Goal: Understand process/instructions: Learn how to perform a task or action

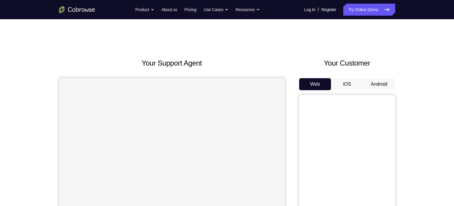
click at [381, 81] on button "Android" at bounding box center [379, 84] width 32 height 12
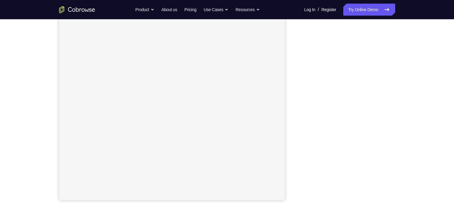
scroll to position [82, 0]
click at [233, 17] on nav "Go back Powerful, Flexible and Trustworthy. Avoid all extra friction for both A…" at bounding box center [227, 9] width 454 height 19
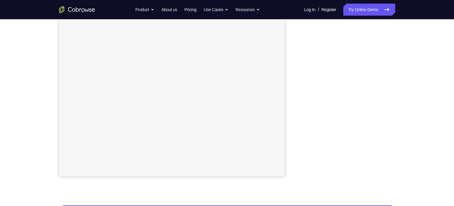
scroll to position [87, 0]
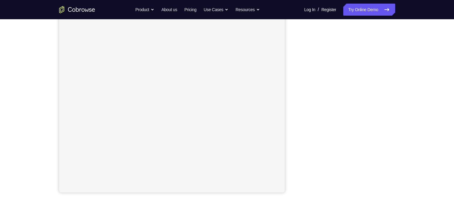
drag, startPoint x: 294, startPoint y: 86, endPoint x: 407, endPoint y: 47, distance: 119.3
click at [407, 47] on div "Your Support Agent Your Customer Web iOS Android Next Steps We’d be happy to gi…" at bounding box center [227, 130] width 384 height 396
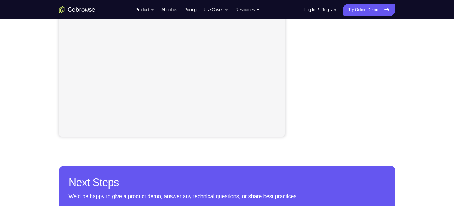
scroll to position [143, 0]
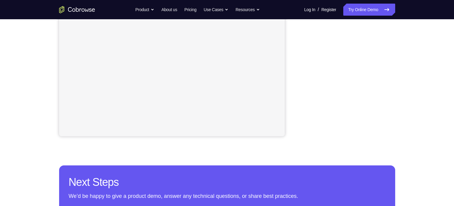
drag, startPoint x: 392, startPoint y: 88, endPoint x: 300, endPoint y: 75, distance: 92.5
click at [300, 75] on div at bounding box center [347, 44] width 96 height 185
drag, startPoint x: 302, startPoint y: 75, endPoint x: 300, endPoint y: 71, distance: 5.2
click at [300, 71] on div at bounding box center [347, 44] width 96 height 185
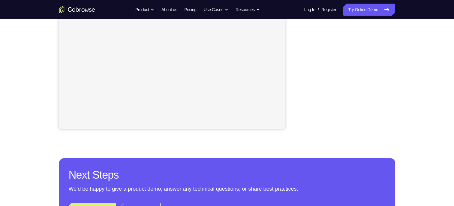
scroll to position [154, 0]
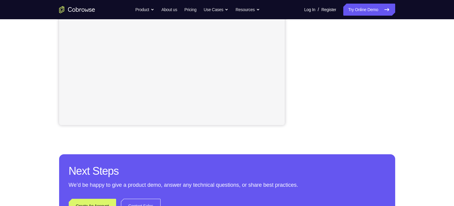
drag, startPoint x: 303, startPoint y: 50, endPoint x: 418, endPoint y: 47, distance: 115.1
click at [418, 47] on div "Your Support Agent Your Customer Web iOS Android Next Steps We’d be happy to gi…" at bounding box center [227, 63] width 384 height 396
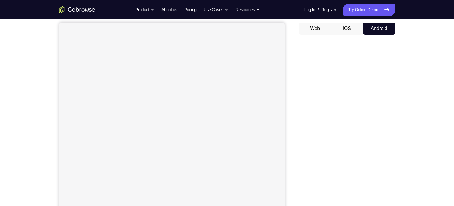
scroll to position [53, 0]
